Goal: Transaction & Acquisition: Download file/media

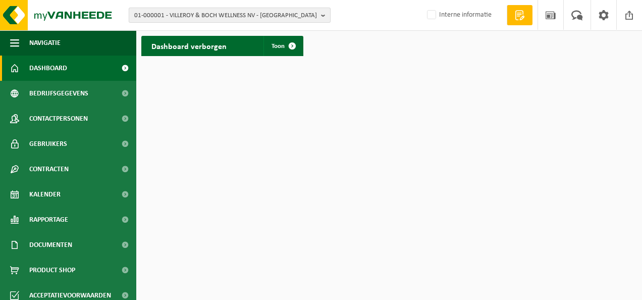
click at [301, 17] on span "01-000001 - VILLEROY & BOCH WELLNESS NV - ROESELARE" at bounding box center [225, 15] width 183 height 15
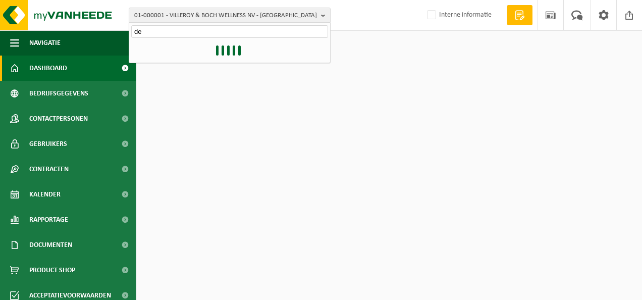
type input "d"
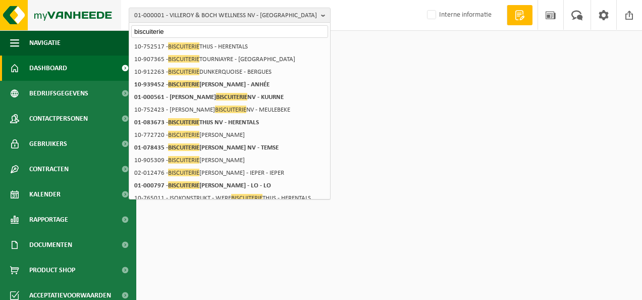
drag, startPoint x: 171, startPoint y: 29, endPoint x: 103, endPoint y: 25, distance: 67.2
click at [103, 25] on div "01-000001 - VILLEROY & BOCH WELLNESS NV - ROESELARE biscuiterie 01-000001 - VIL…" at bounding box center [321, 15] width 642 height 31
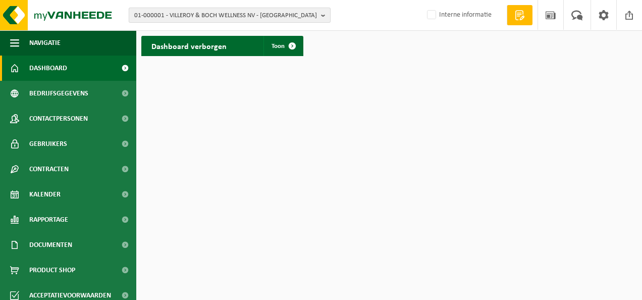
click at [228, 15] on span "01-000001 - VILLEROY & BOCH WELLNESS NV - ROESELARE" at bounding box center [225, 15] width 183 height 15
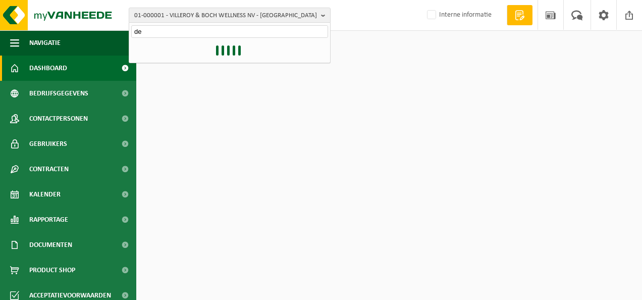
type input "d"
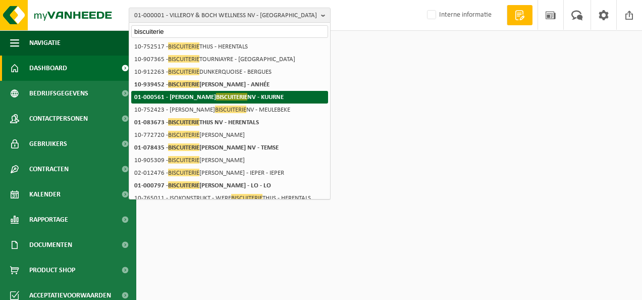
type input "biscuiterie"
click at [216, 94] on span "BISCUITERIE" at bounding box center [231, 97] width 31 height 8
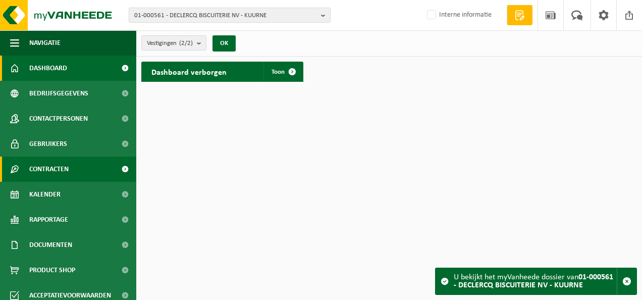
click at [77, 165] on link "Contracten" at bounding box center [68, 168] width 136 height 25
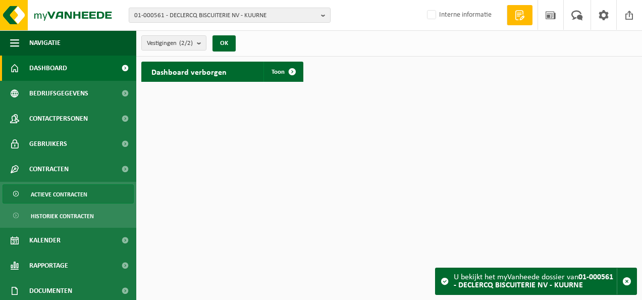
click at [73, 192] on span "Actieve contracten" at bounding box center [59, 194] width 57 height 19
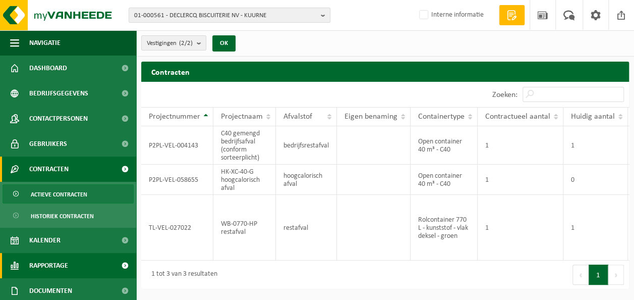
click at [57, 261] on span "Rapportage" at bounding box center [48, 265] width 39 height 25
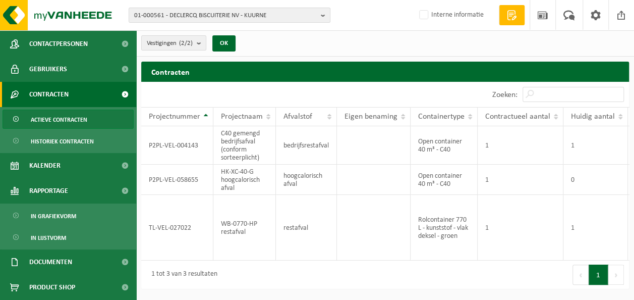
scroll to position [150, 0]
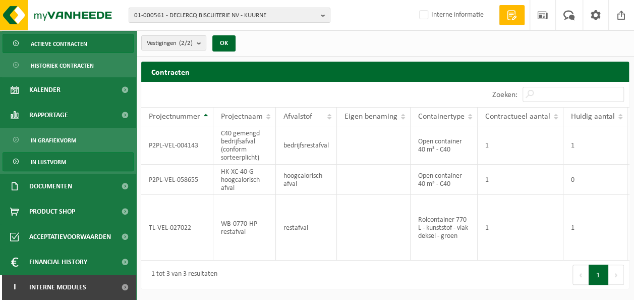
click at [51, 163] on span "In lijstvorm" at bounding box center [48, 161] width 35 height 19
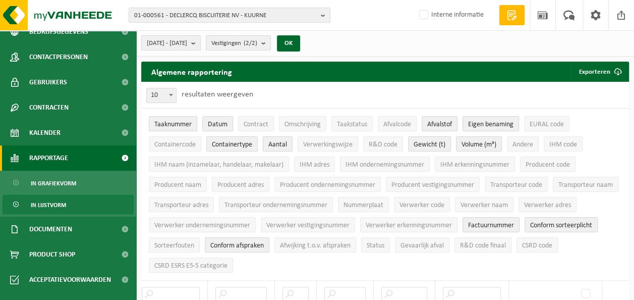
scroll to position [104, 0]
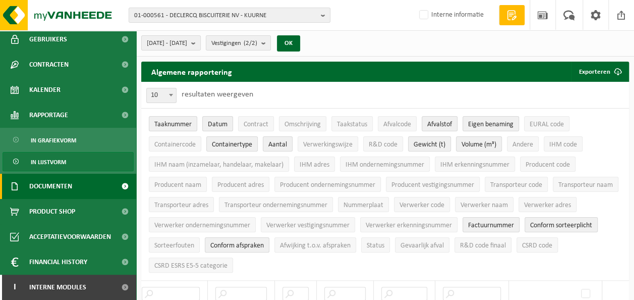
click at [62, 182] on span "Documenten" at bounding box center [50, 186] width 43 height 25
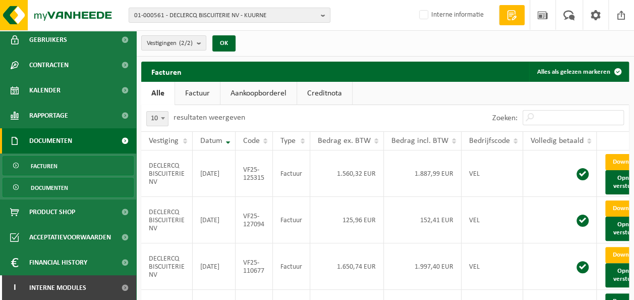
scroll to position [104, 0]
click at [54, 186] on span "Documenten" at bounding box center [49, 187] width 37 height 19
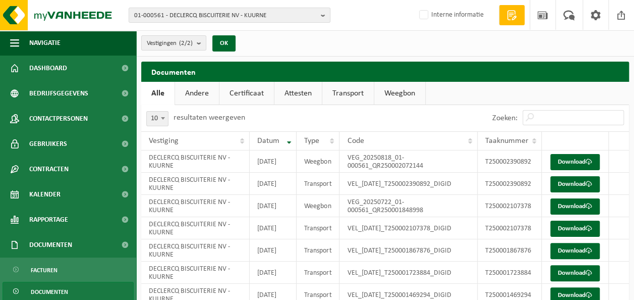
click at [248, 93] on link "Certificaat" at bounding box center [246, 93] width 54 height 23
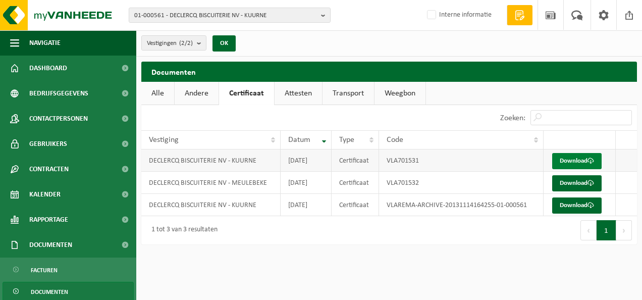
click at [574, 158] on link "Download" at bounding box center [576, 161] width 49 height 16
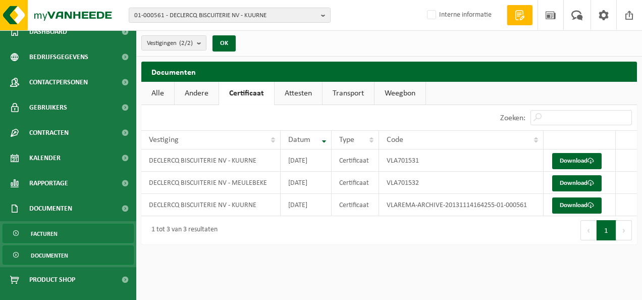
scroll to position [50, 0]
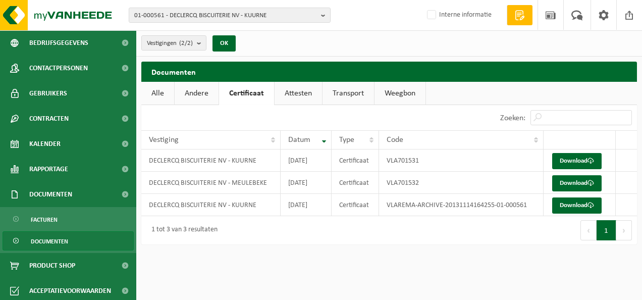
click at [55, 241] on span "Documenten" at bounding box center [49, 241] width 37 height 19
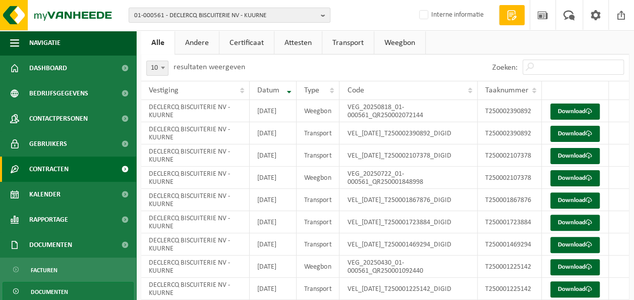
scroll to position [101, 0]
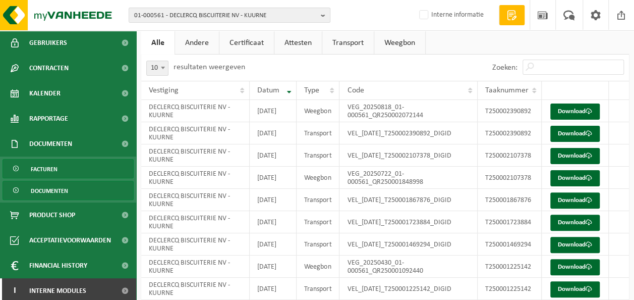
click at [41, 167] on span "Facturen" at bounding box center [44, 168] width 27 height 19
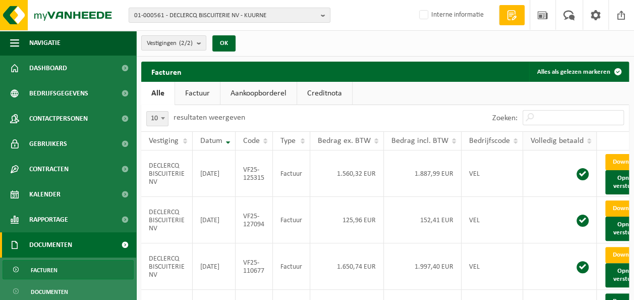
scroll to position [0, 26]
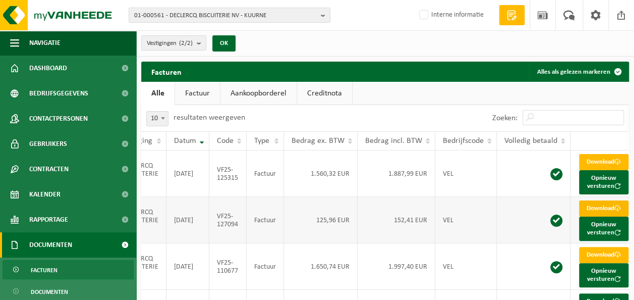
click at [600, 216] on link "Download" at bounding box center [603, 208] width 49 height 16
click at [591, 160] on link "Download" at bounding box center [603, 162] width 49 height 16
